Goal: Transaction & Acquisition: Book appointment/travel/reservation

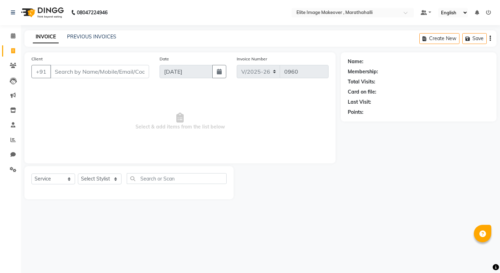
select select "8005"
select select "service"
click at [447, 39] on button "Create New" at bounding box center [439, 38] width 40 height 11
select select "service"
type input "0960"
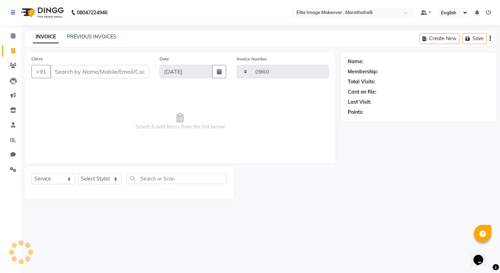
select select "8005"
click at [488, 37] on div "Create New Save" at bounding box center [457, 38] width 77 height 16
click at [489, 38] on div "Create New Save" at bounding box center [457, 38] width 77 height 16
click at [14, 52] on icon at bounding box center [13, 50] width 4 height 5
select select "service"
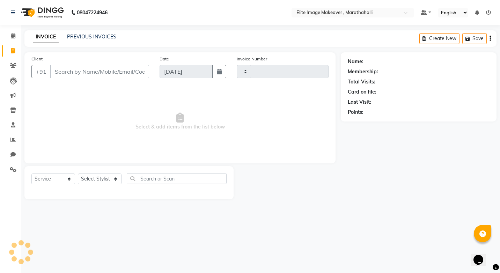
type input "0960"
select select "8005"
click at [12, 36] on icon at bounding box center [13, 35] width 5 height 5
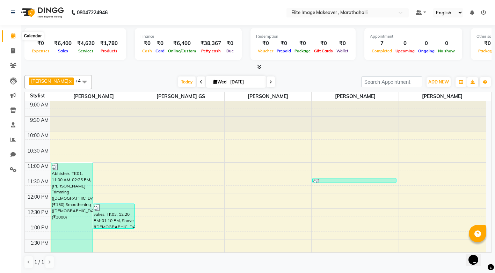
click at [12, 32] on span at bounding box center [13, 36] width 12 height 8
click at [269, 83] on icon at bounding box center [270, 82] width 3 height 4
type input "[DATE]"
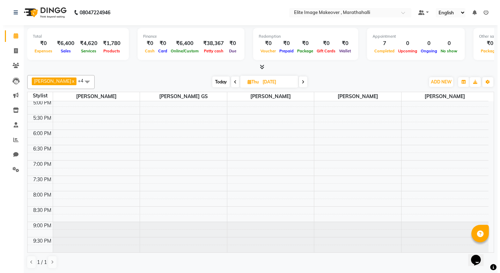
scroll to position [213, 0]
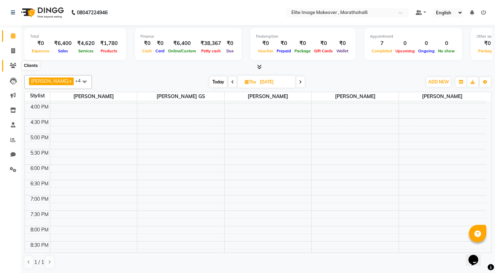
click at [13, 66] on icon at bounding box center [13, 65] width 7 height 5
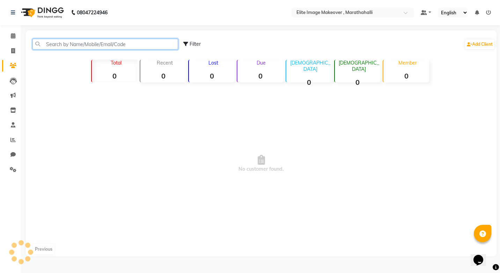
click at [138, 45] on input "text" at bounding box center [105, 44] width 146 height 11
drag, startPoint x: 100, startPoint y: 42, endPoint x: -1, endPoint y: 48, distance: 101.1
click at [0, 48] on html "08047224946 Select Location × Elite Image Makeover , Marathahalli Default Panel…" at bounding box center [250, 136] width 500 height 273
type input "9611776776"
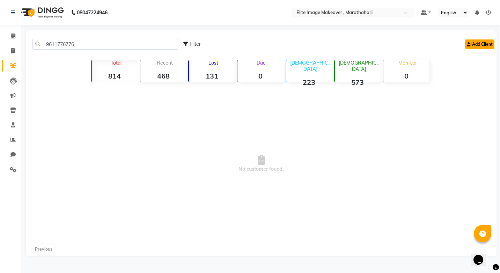
click at [480, 45] on link "Add Client" at bounding box center [479, 44] width 29 height 10
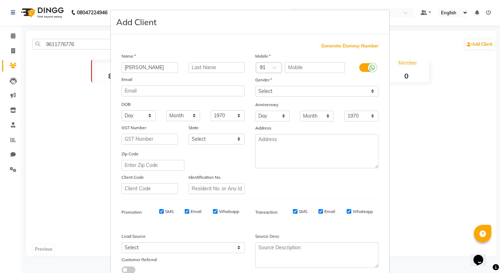
type input "[PERSON_NAME]"
click at [302, 69] on input "text" at bounding box center [315, 67] width 60 height 11
paste input "9611776776"
type input "9611776776"
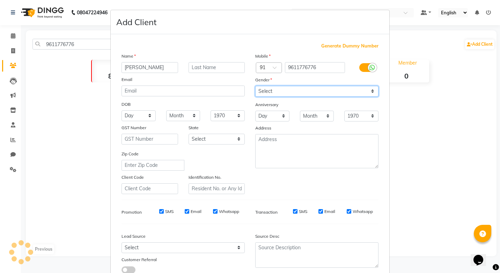
click at [279, 91] on select "Select [DEMOGRAPHIC_DATA] [DEMOGRAPHIC_DATA] Other Prefer Not To Say" at bounding box center [316, 91] width 123 height 11
select select "[DEMOGRAPHIC_DATA]"
click at [255, 86] on select "Select [DEMOGRAPHIC_DATA] [DEMOGRAPHIC_DATA] Other Prefer Not To Say" at bounding box center [316, 91] width 123 height 11
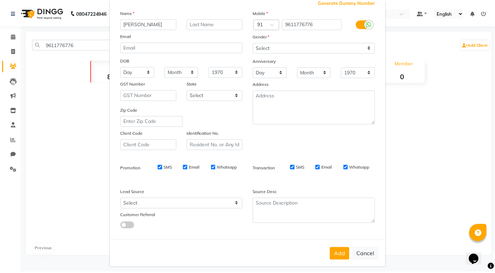
scroll to position [49, 0]
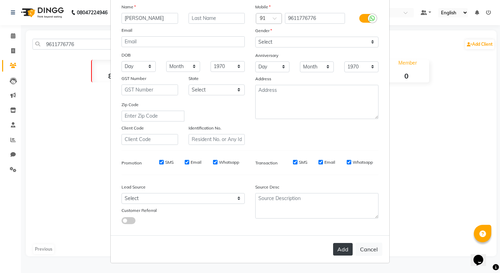
click at [341, 249] on button "Add" at bounding box center [343, 249] width 20 height 13
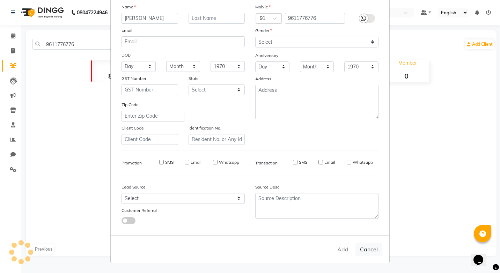
select select
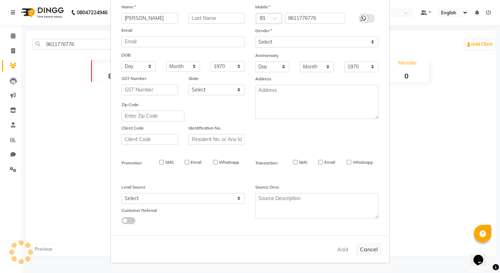
select select
checkbox input "false"
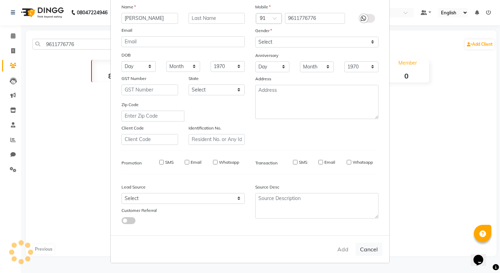
checkbox input "false"
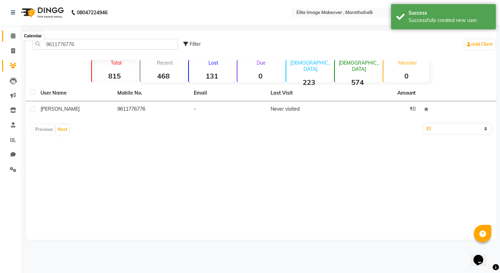
click at [15, 37] on icon at bounding box center [13, 35] width 5 height 5
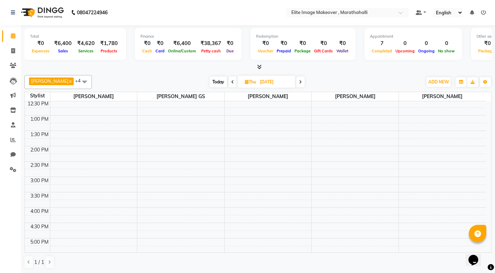
scroll to position [108, 0]
click at [66, 151] on div "9:00 AM 9:30 AM 10:00 AM 10:30 AM 11:00 AM 11:30 AM 12:00 PM 12:30 PM 1:00 PM 1…" at bounding box center [255, 193] width 461 height 399
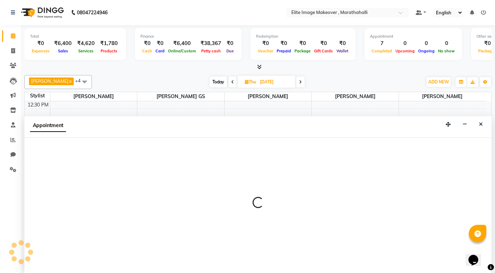
scroll to position [0, 0]
select select "87441"
select select "tentative"
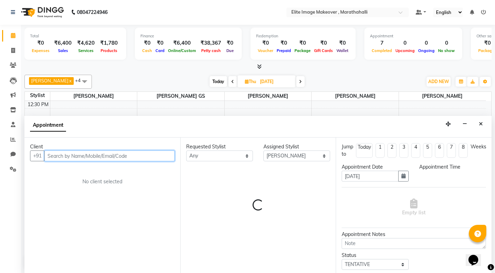
select select "840"
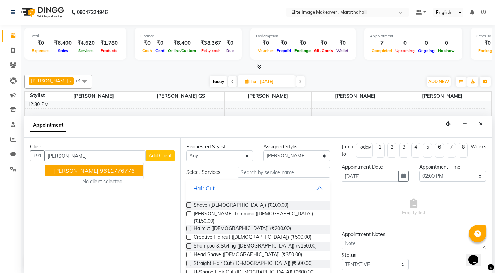
click at [152, 237] on div "Client +91 [PERSON_NAME] 9611776776 Add Client No client selected" at bounding box center [102, 205] width 156 height 135
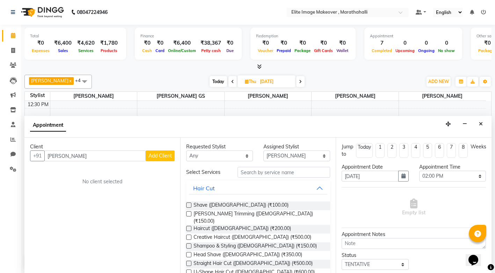
click at [134, 203] on div "Client +91 [PERSON_NAME] Add Client No client selected" at bounding box center [102, 205] width 156 height 135
click at [85, 157] on input "[PERSON_NAME]" at bounding box center [94, 155] width 101 height 11
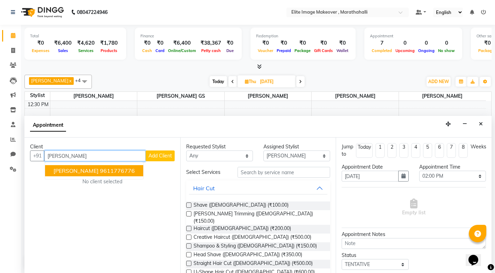
click at [100, 173] on ngb-highlight "9611776776" at bounding box center [117, 170] width 35 height 7
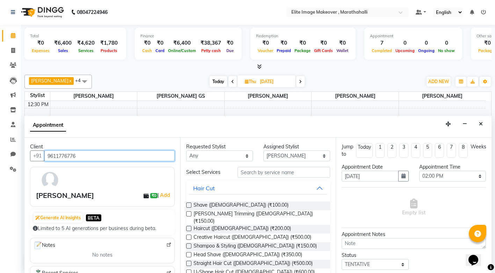
type input "9611776776"
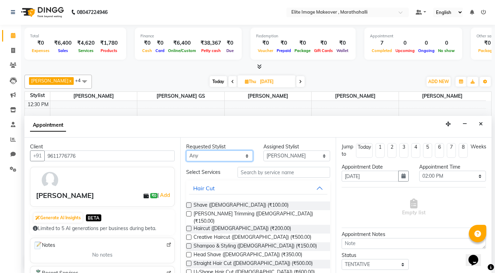
click at [212, 155] on select "Any [PERSON_NAME] [PERSON_NAME] [PERSON_NAME] [PERSON_NAME]" at bounding box center [219, 155] width 67 height 11
select select "87441"
click at [186, 150] on select "Any [PERSON_NAME] [PERSON_NAME] [PERSON_NAME] [PERSON_NAME]" at bounding box center [219, 155] width 67 height 11
click at [286, 171] on input "text" at bounding box center [283, 172] width 93 height 11
click at [296, 81] on span at bounding box center [300, 81] width 8 height 11
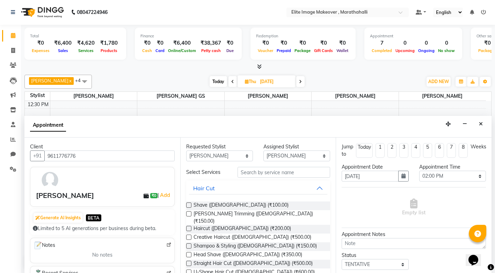
type input "[DATE]"
select select "840"
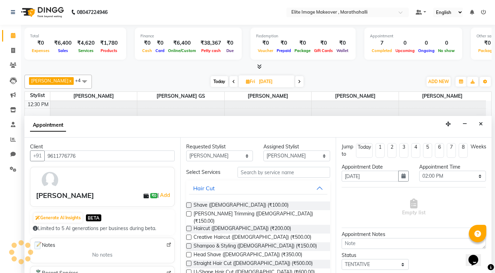
scroll to position [0, 0]
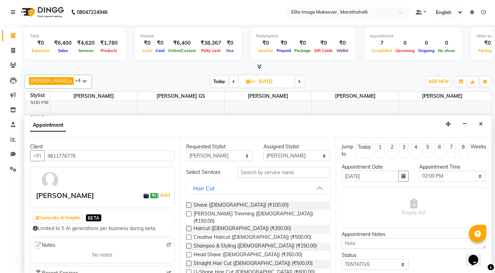
click at [298, 81] on icon at bounding box center [299, 82] width 3 height 4
type input "[DATE]"
select select "840"
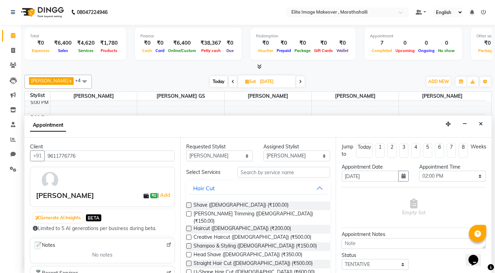
click at [299, 81] on icon at bounding box center [300, 82] width 3 height 4
type input "[DATE]"
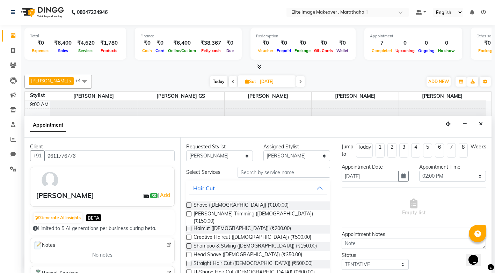
select select "840"
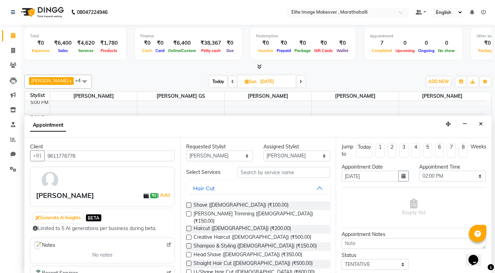
click at [231, 83] on icon at bounding box center [232, 82] width 3 height 4
type input "[DATE]"
select select "840"
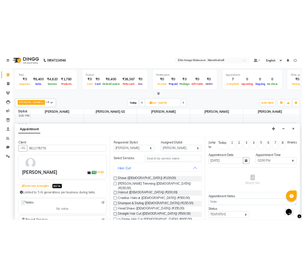
scroll to position [0, 0]
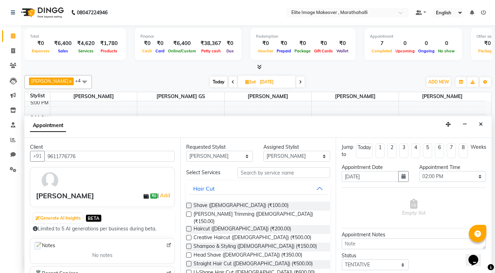
drag, startPoint x: 339, startPoint y: 273, endPoint x: 340, endPoint y: 258, distance: 15.1
click at [257, 174] on input "text" at bounding box center [283, 172] width 93 height 11
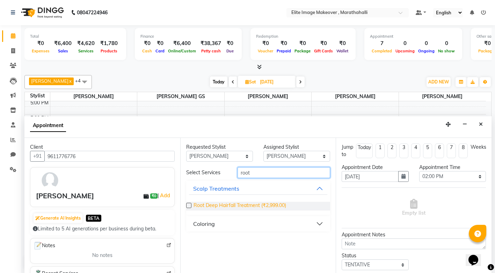
type input "root"
click at [218, 205] on span "Root Deep Hairfall Treatment (₹2,999.00)" at bounding box center [239, 206] width 93 height 9
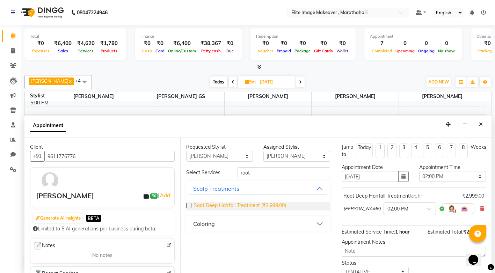
checkbox input "false"
drag, startPoint x: 218, startPoint y: 205, endPoint x: 293, endPoint y: 248, distance: 85.9
drag, startPoint x: 293, startPoint y: 248, endPoint x: 444, endPoint y: 195, distance: 160.6
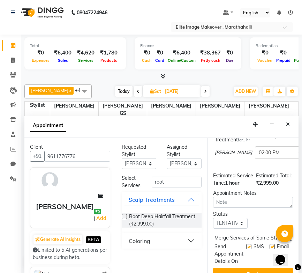
scroll to position [103, 0]
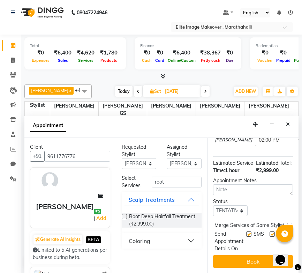
drag, startPoint x: 295, startPoint y: 194, endPoint x: 88, endPoint y: 242, distance: 212.4
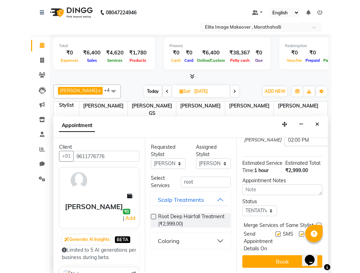
scroll to position [0, 0]
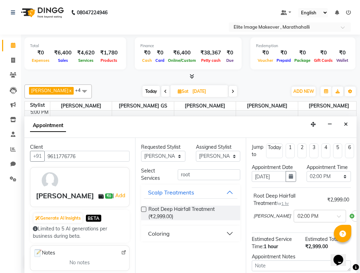
drag, startPoint x: 365, startPoint y: 4, endPoint x: 236, endPoint y: 147, distance: 192.6
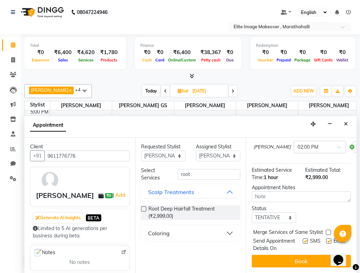
scroll to position [72, 0]
click at [285, 223] on select "Select TENTATIVE CONFIRM UPCOMING" at bounding box center [274, 217] width 44 height 11
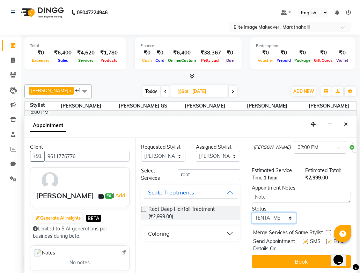
click at [283, 223] on select "Select TENTATIVE CONFIRM UPCOMING" at bounding box center [274, 218] width 44 height 11
select select "confirm booking"
click at [252, 218] on select "Select TENTATIVE CONFIRM UPCOMING" at bounding box center [274, 218] width 44 height 11
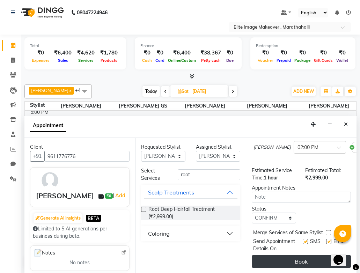
click at [287, 255] on button "Book" at bounding box center [301, 261] width 99 height 13
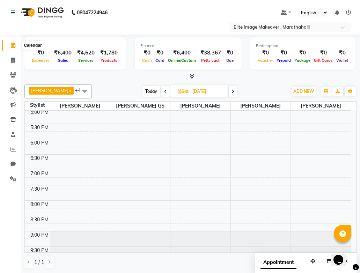
click at [12, 46] on icon at bounding box center [13, 45] width 5 height 5
click at [13, 44] on icon at bounding box center [13, 45] width 5 height 5
click at [232, 92] on icon at bounding box center [233, 91] width 3 height 4
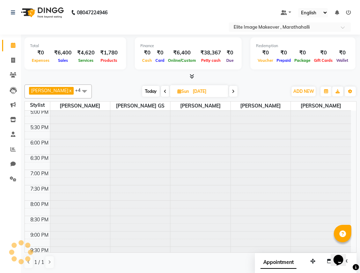
scroll to position [0, 0]
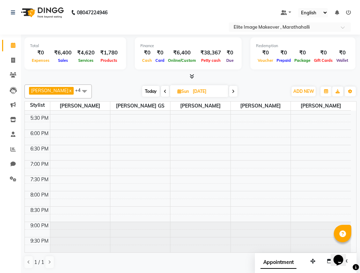
click at [232, 92] on icon at bounding box center [233, 91] width 3 height 4
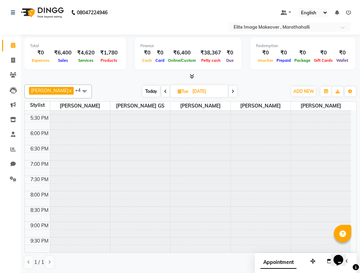
scroll to position [257, 0]
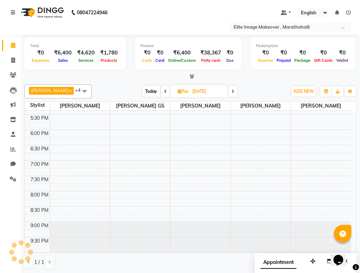
click at [232, 92] on icon at bounding box center [233, 91] width 3 height 4
click at [233, 92] on icon at bounding box center [234, 91] width 3 height 4
type input "[DATE]"
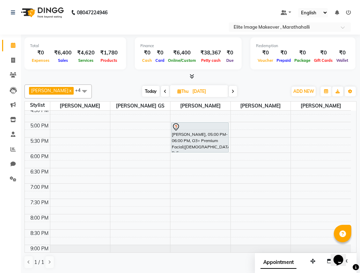
scroll to position [222, 0]
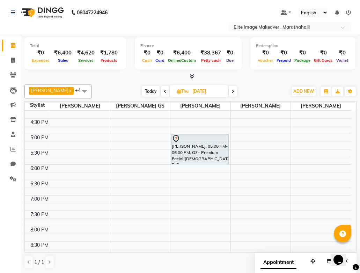
drag, startPoint x: 71, startPoint y: 198, endPoint x: 37, endPoint y: 210, distance: 35.7
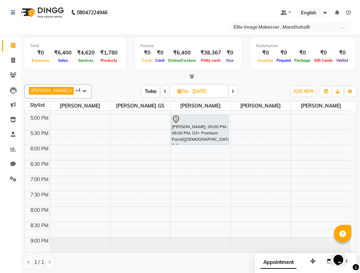
drag, startPoint x: 255, startPoint y: 191, endPoint x: 194, endPoint y: 174, distance: 62.9
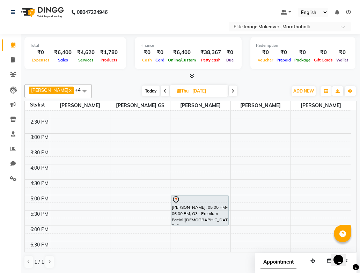
scroll to position [105, 0]
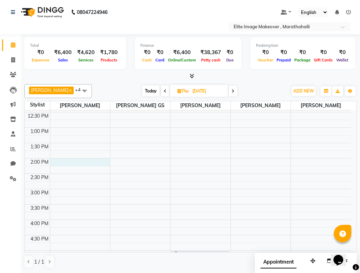
click at [59, 161] on div "9:00 AM 9:30 AM 10:00 AM 10:30 AM 11:00 AM 11:30 AM 12:00 PM 12:30 PM 1:00 PM 1…" at bounding box center [188, 204] width 326 height 399
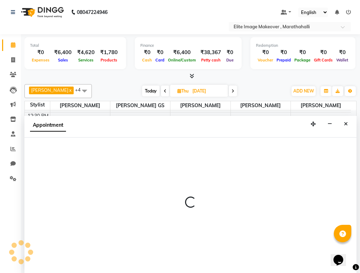
select select "87441"
select select "840"
select select "tentative"
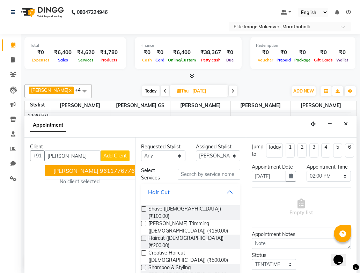
click at [100, 173] on ngb-highlight "9611776776" at bounding box center [117, 170] width 35 height 7
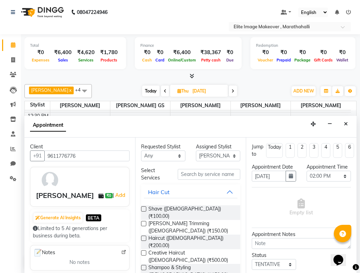
type input "9611776776"
click at [169, 156] on select "Any [PERSON_NAME] [PERSON_NAME] [PERSON_NAME] [PERSON_NAME]" at bounding box center [163, 155] width 44 height 11
select select "87441"
click at [141, 150] on select "Any [PERSON_NAME] [PERSON_NAME] [PERSON_NAME] [PERSON_NAME]" at bounding box center [163, 155] width 44 height 11
click at [192, 175] on input "text" at bounding box center [209, 174] width 63 height 11
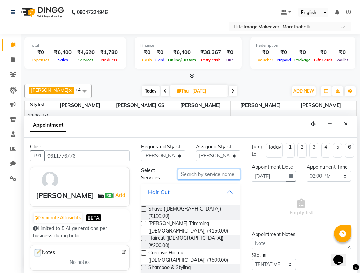
type input "c"
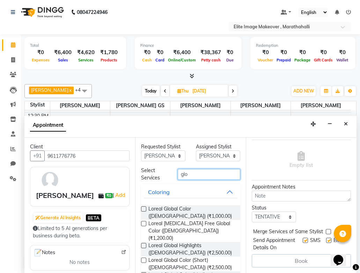
scroll to position [66, 0]
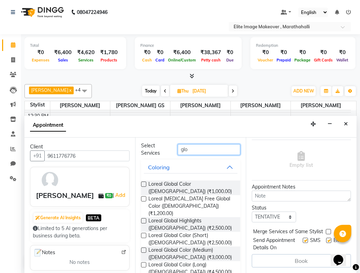
type input "glo"
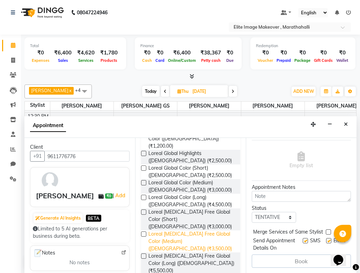
click at [188, 230] on span "Loreal [MEDICAL_DATA] Free Global Color (Medium) ([DEMOGRAPHIC_DATA]) (₹3,500.0…" at bounding box center [191, 241] width 86 height 22
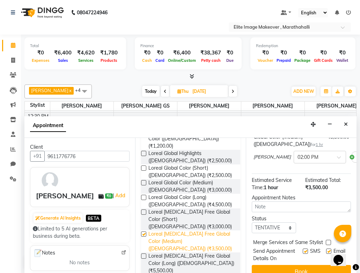
checkbox input "false"
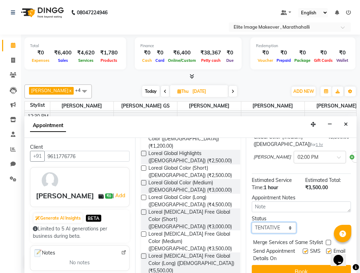
click at [275, 233] on select "Select TENTATIVE CONFIRM UPCOMING" at bounding box center [274, 227] width 44 height 11
select select "confirm booking"
click at [252, 231] on select "Select TENTATIVE CONFIRM UPCOMING" at bounding box center [274, 227] width 44 height 11
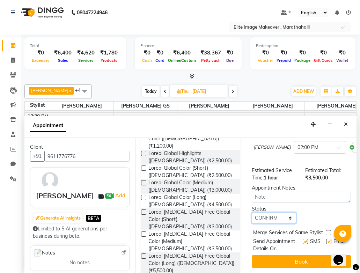
scroll to position [97, 0]
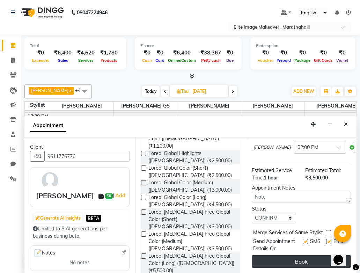
click at [300, 257] on button "Book" at bounding box center [301, 261] width 99 height 13
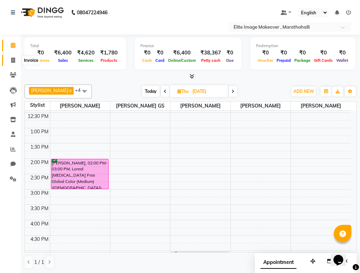
click at [14, 59] on icon at bounding box center [13, 60] width 4 height 5
select select "service"
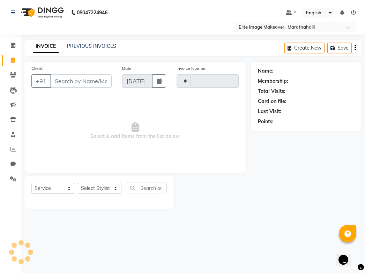
type input "0960"
select select "8005"
click at [99, 83] on input "Client" at bounding box center [80, 80] width 61 height 13
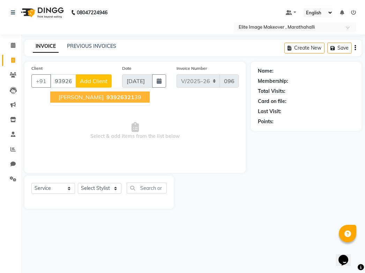
click at [106, 97] on span "93926321" at bounding box center [120, 97] width 28 height 7
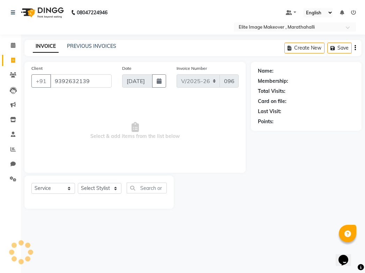
type input "9392632139"
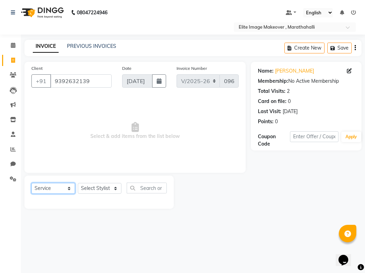
click at [58, 189] on select "Select Service Product Membership Package Voucher Prepaid Gift Card" at bounding box center [53, 188] width 44 height 11
select select "package"
click at [31, 183] on select "Select Service Product Membership Package Voucher Prepaid Gift Card" at bounding box center [53, 188] width 44 height 11
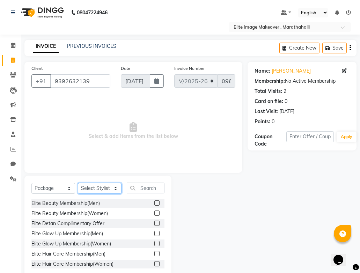
click at [98, 188] on select "Select Stylist [PERSON_NAME] [PERSON_NAME] [PERSON_NAME] [PERSON_NAME]" at bounding box center [100, 188] width 44 height 11
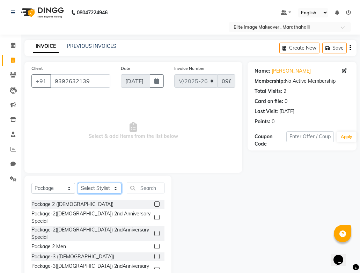
scroll to position [161, 0]
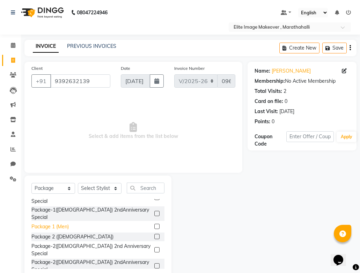
click at [46, 223] on div "Package 1 (Men)" at bounding box center [49, 226] width 37 height 7
checkbox input "false"
click at [98, 188] on select "Select Stylist [PERSON_NAME] [PERSON_NAME] [PERSON_NAME] [PERSON_NAME]" at bounding box center [100, 188] width 44 height 11
select select "88652"
click at [78, 183] on select "Select Stylist [PERSON_NAME] [PERSON_NAME] [PERSON_NAME] [PERSON_NAME]" at bounding box center [100, 188] width 44 height 11
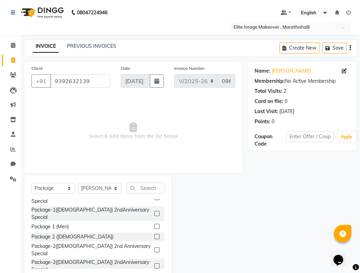
click at [88, 222] on div "Package 1 (Men)" at bounding box center [97, 226] width 133 height 9
click at [154, 224] on label at bounding box center [156, 226] width 5 height 5
click at [154, 225] on input "checkbox" at bounding box center [156, 227] width 5 height 5
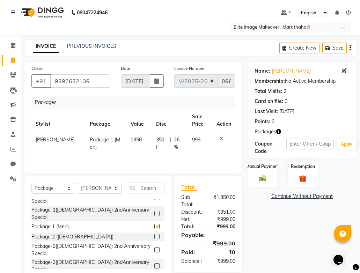
checkbox input "false"
click at [49, 206] on div "Package-1([DEMOGRAPHIC_DATA]) 2ndAnniversarySpecial" at bounding box center [91, 213] width 120 height 15
checkbox input "false"
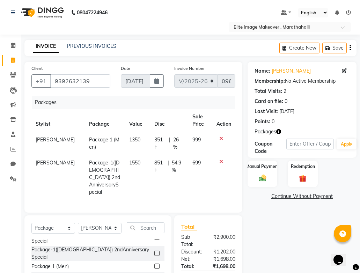
click at [220, 138] on icon at bounding box center [221, 138] width 4 height 5
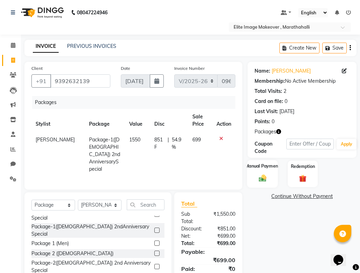
click at [260, 181] on img at bounding box center [262, 178] width 12 height 9
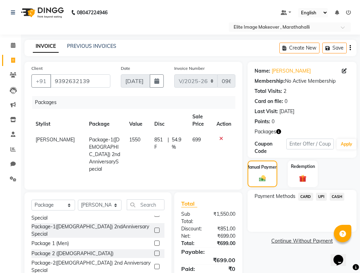
click at [319, 196] on span "UPI" at bounding box center [321, 197] width 11 height 8
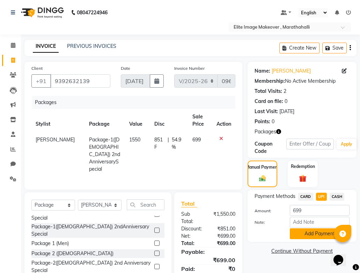
click at [311, 233] on button "Add Payment" at bounding box center [320, 233] width 60 height 11
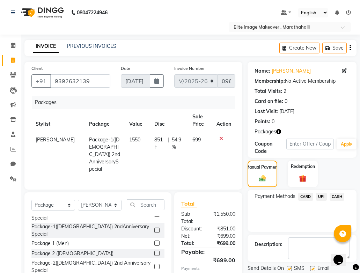
scroll to position [35, 0]
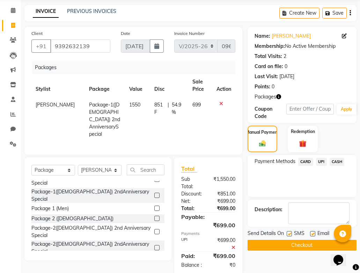
click at [322, 161] on span "UPI" at bounding box center [321, 162] width 11 height 8
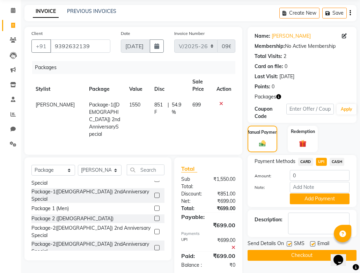
click at [304, 258] on button "Checkout" at bounding box center [302, 255] width 109 height 11
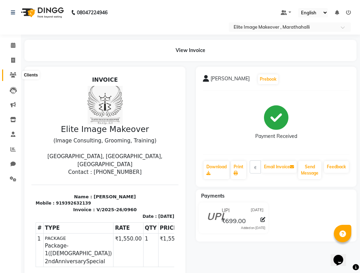
click at [13, 73] on icon at bounding box center [13, 74] width 7 height 5
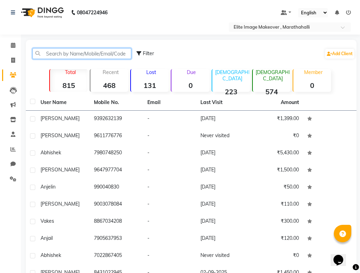
click at [67, 53] on input "text" at bounding box center [81, 53] width 99 height 11
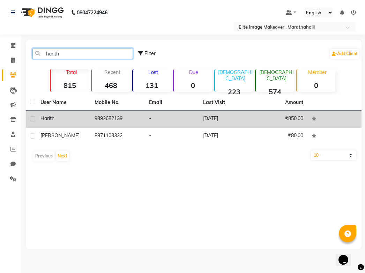
type input "harith"
click at [115, 121] on td "9392682139" at bounding box center [117, 119] width 54 height 17
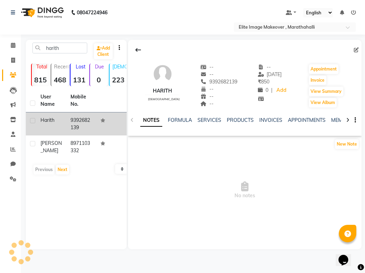
click at [77, 121] on td "9392682139" at bounding box center [81, 123] width 30 height 23
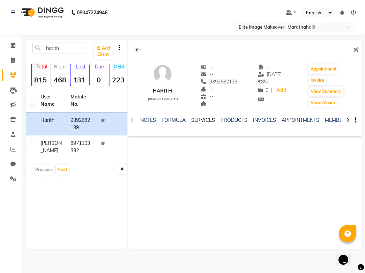
click at [207, 119] on link "SERVICES" at bounding box center [203, 120] width 24 height 6
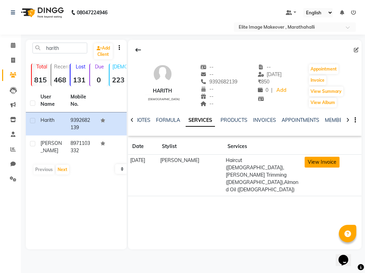
click at [318, 163] on button "View Invoice" at bounding box center [322, 162] width 35 height 11
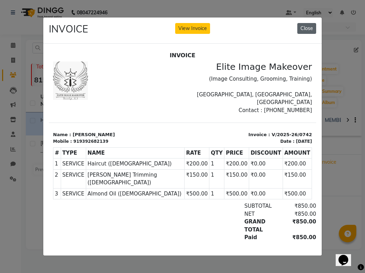
click at [309, 25] on button "Close" at bounding box center [306, 28] width 19 height 11
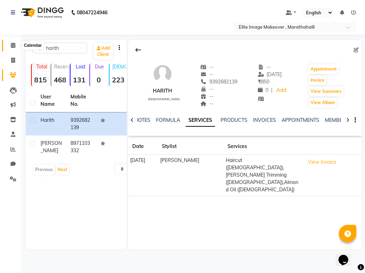
click at [13, 46] on icon at bounding box center [13, 45] width 5 height 5
